Goal: Transaction & Acquisition: Purchase product/service

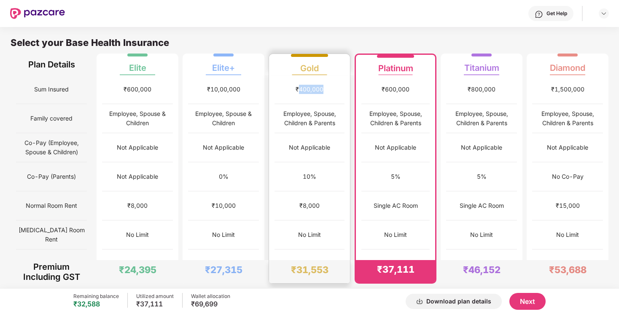
drag, startPoint x: 298, startPoint y: 88, endPoint x: 329, endPoint y: 88, distance: 31.6
click at [329, 88] on div "₹400,000" at bounding box center [309, 89] width 70 height 29
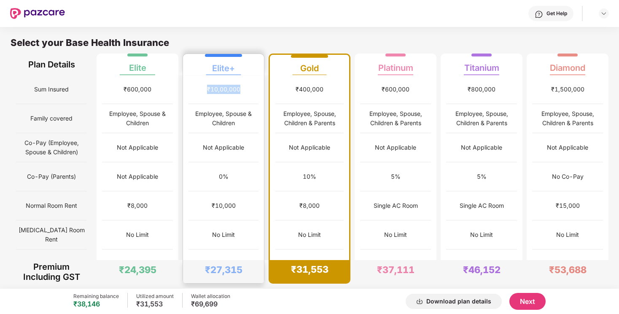
drag, startPoint x: 206, startPoint y: 88, endPoint x: 242, endPoint y: 89, distance: 35.9
click at [242, 89] on div "₹10,00,000" at bounding box center [223, 89] width 70 height 29
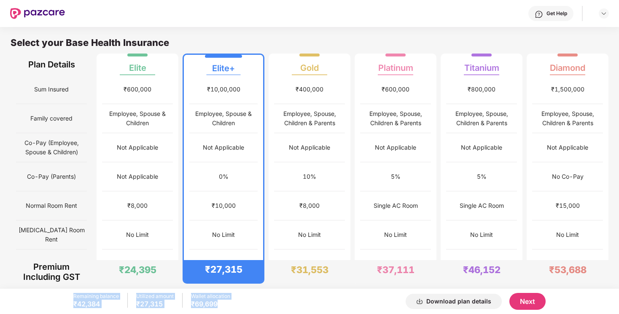
drag, startPoint x: 70, startPoint y: 298, endPoint x: 219, endPoint y: 303, distance: 148.5
click at [219, 303] on div "Remaining balance ₹42,384 Utilized amount ₹27,315 Wallet allocation ₹69,699 Dow…" at bounding box center [309, 301] width 619 height 25
click at [135, 302] on div "Remaining balance ₹42,384 Utilized amount ₹27,315 Wallet allocation ₹69,699" at bounding box center [151, 301] width 157 height 17
drag, startPoint x: 76, startPoint y: 297, endPoint x: 145, endPoint y: 302, distance: 68.9
click at [145, 302] on div "Remaining balance ₹42,384 Utilized amount ₹27,315 Wallet allocation ₹69,699" at bounding box center [151, 301] width 157 height 17
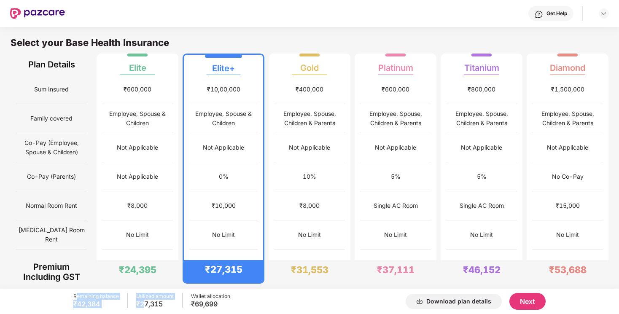
click at [527, 303] on button "Next" at bounding box center [527, 301] width 36 height 17
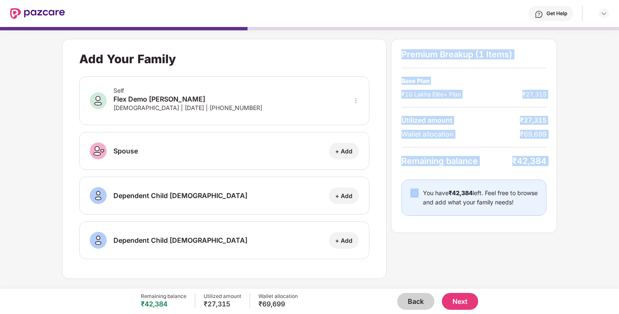
drag, startPoint x: 401, startPoint y: 53, endPoint x: 465, endPoint y: 184, distance: 145.9
click at [465, 183] on div "Premium Breakup (1 Items) Base Plan ₹10 Lakhs Elite+ Plan ₹27,315 Utilized amou…" at bounding box center [474, 136] width 166 height 194
click at [463, 199] on div "You have ₹42,384 left. Feel free to browse and add what your family needs!" at bounding box center [480, 197] width 115 height 19
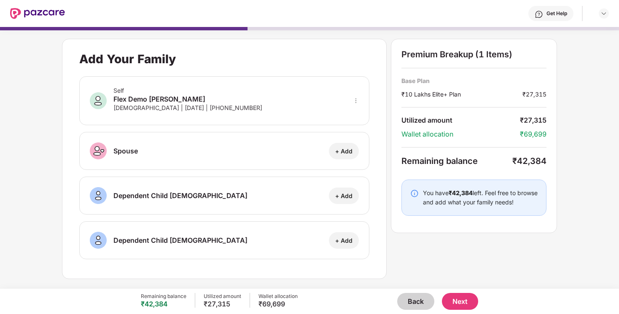
click at [464, 297] on button "Next" at bounding box center [460, 301] width 36 height 17
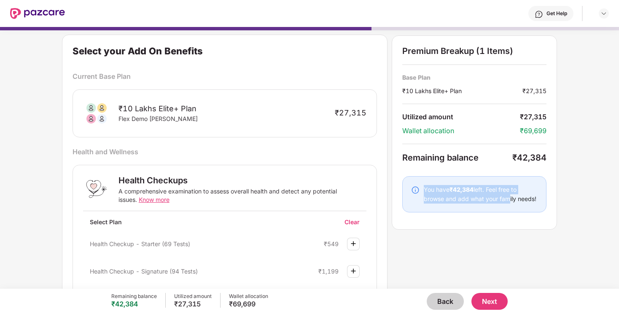
drag, startPoint x: 423, startPoint y: 188, endPoint x: 503, endPoint y: 199, distance: 81.2
click at [503, 199] on div "You have ₹42,384 left. Feel free to browse and add what your family needs!" at bounding box center [474, 194] width 126 height 19
click at [512, 198] on div "You have ₹42,384 left. Feel free to browse and add what your family needs!" at bounding box center [481, 194] width 114 height 19
click at [483, 301] on button "Next" at bounding box center [489, 301] width 36 height 17
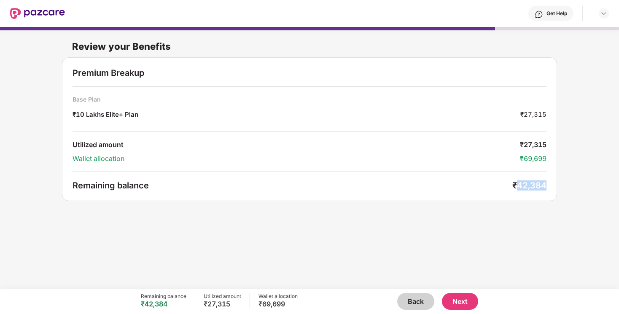
drag, startPoint x: 516, startPoint y: 186, endPoint x: 547, endPoint y: 187, distance: 30.8
click at [547, 187] on div "Premium Breakup Base Plan ₹10 Lakhs Elite+ Plan ₹27,315 Utilized amount ₹27,315…" at bounding box center [309, 129] width 495 height 144
click at [417, 303] on button "Back" at bounding box center [415, 301] width 37 height 17
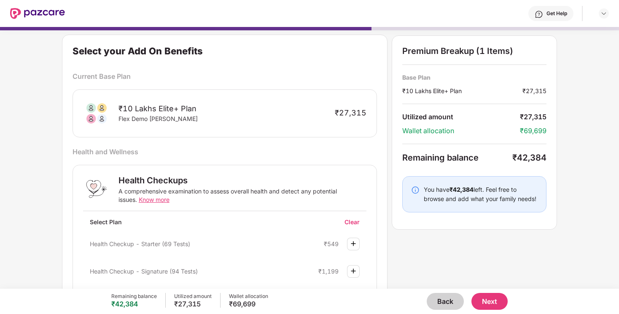
click at [437, 298] on button "Back" at bounding box center [445, 301] width 37 height 17
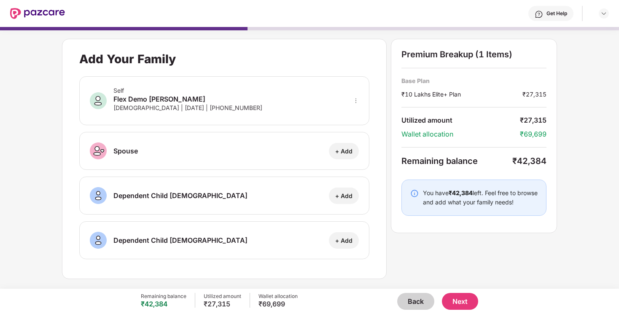
click at [414, 298] on button "Back" at bounding box center [415, 301] width 37 height 17
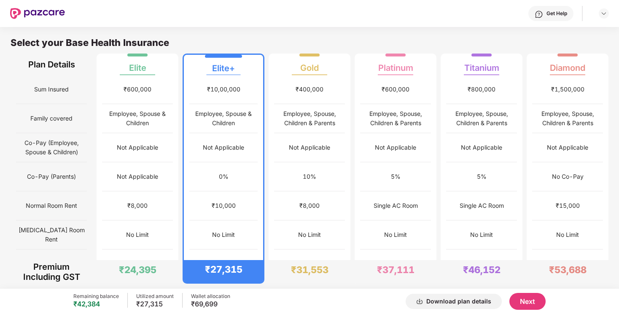
click at [527, 298] on button "Next" at bounding box center [527, 301] width 36 height 17
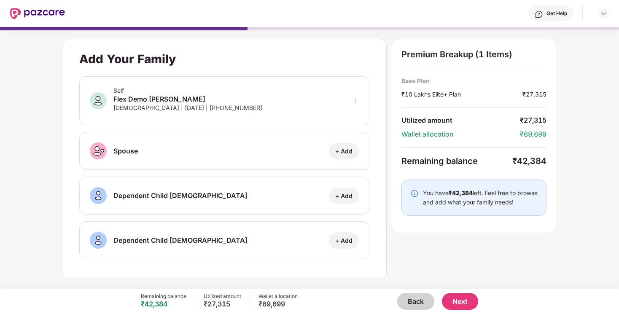
click at [459, 306] on button "Next" at bounding box center [460, 301] width 36 height 17
